Goal: Transaction & Acquisition: Purchase product/service

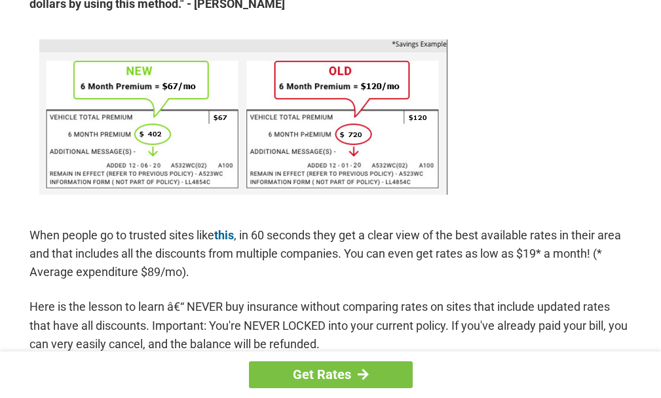
scroll to position [852, 0]
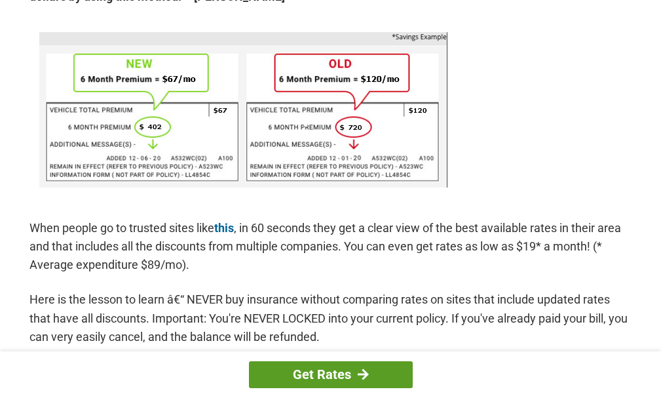
click at [317, 377] on link "Get Rates" at bounding box center [331, 374] width 164 height 27
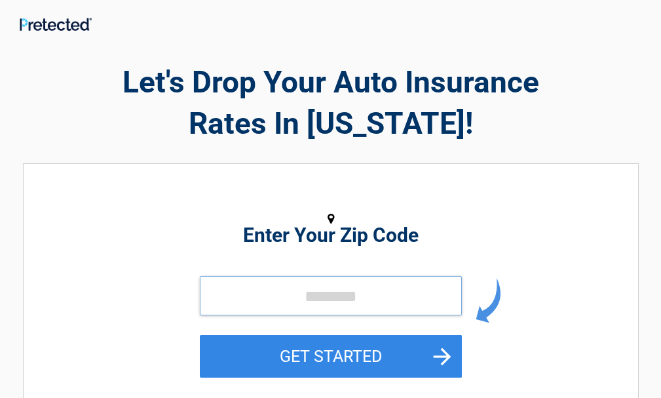
click at [351, 296] on input "tel" at bounding box center [331, 295] width 262 height 39
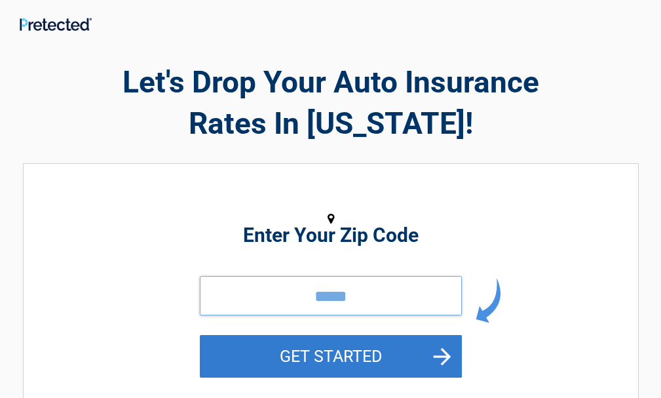
type input "*****"
click at [356, 352] on button "GET STARTED" at bounding box center [331, 356] width 262 height 43
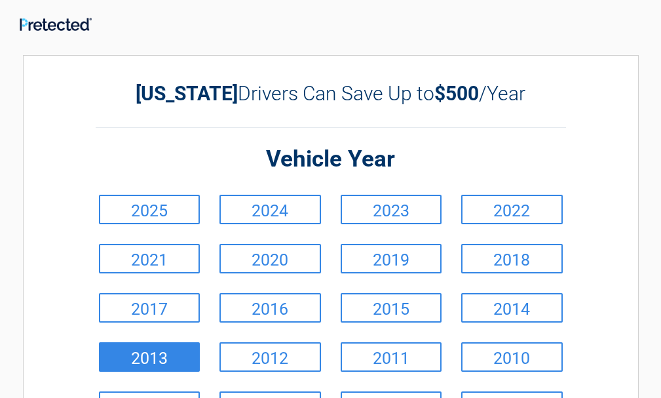
click at [142, 366] on link "2013" at bounding box center [150, 356] width 102 height 29
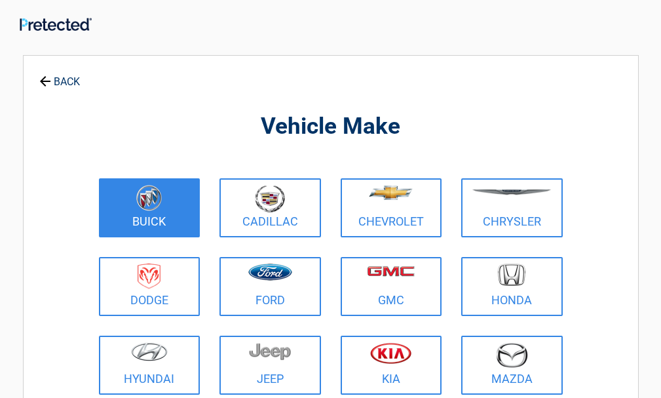
click at [153, 190] on img at bounding box center [149, 198] width 26 height 26
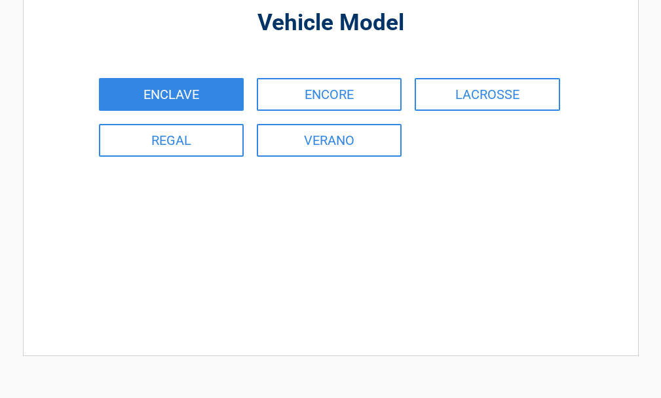
scroll to position [131, 0]
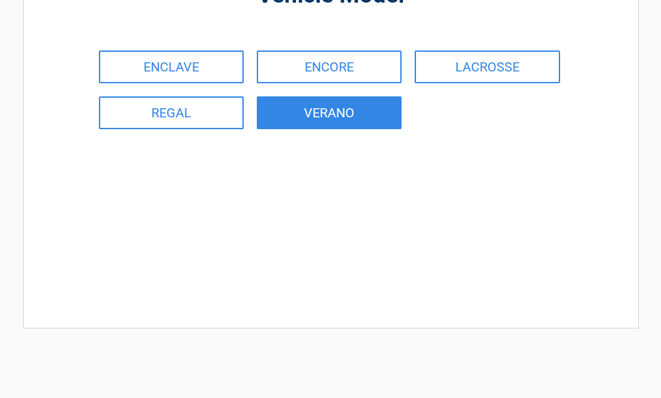
click at [364, 118] on link "VERANO" at bounding box center [329, 112] width 145 height 33
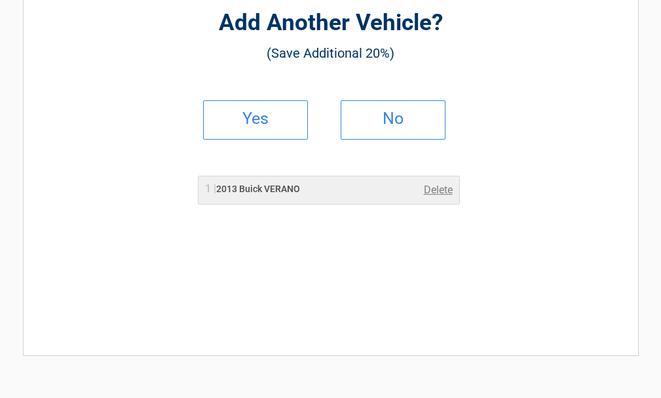
scroll to position [0, 0]
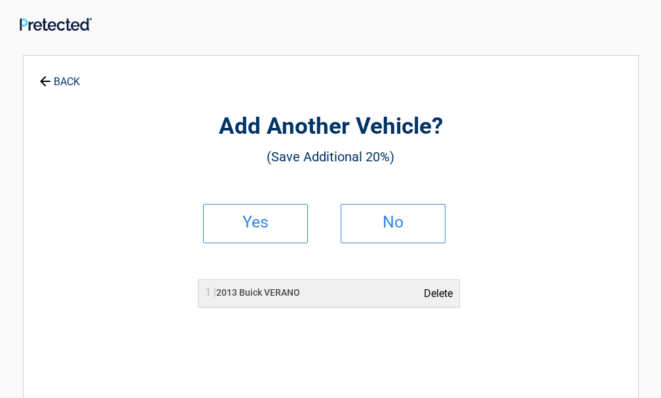
click at [433, 292] on link "Delete" at bounding box center [438, 294] width 29 height 16
